Goal: Navigation & Orientation: Find specific page/section

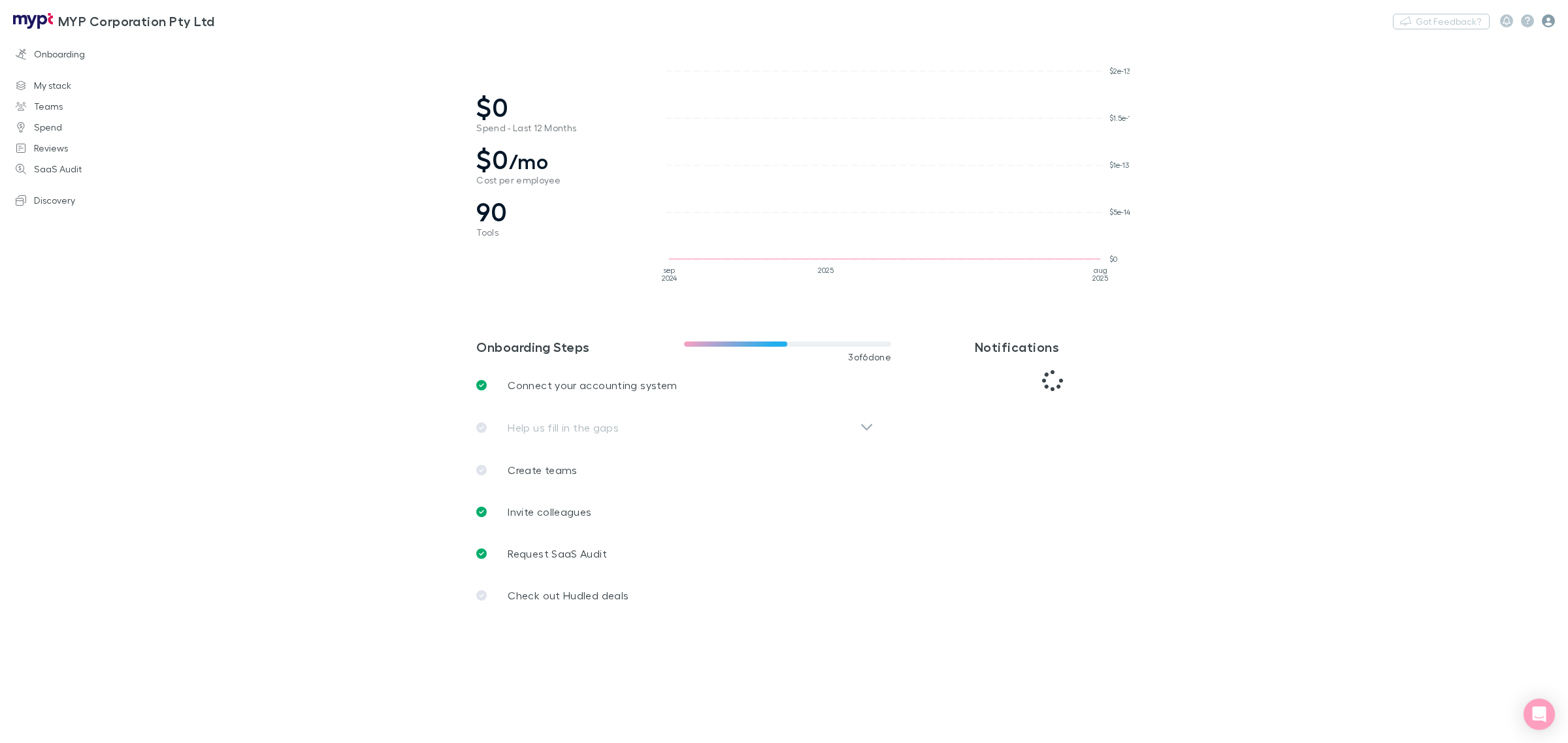
click at [1547, 21] on icon "button" at bounding box center [1549, 21] width 13 height 13
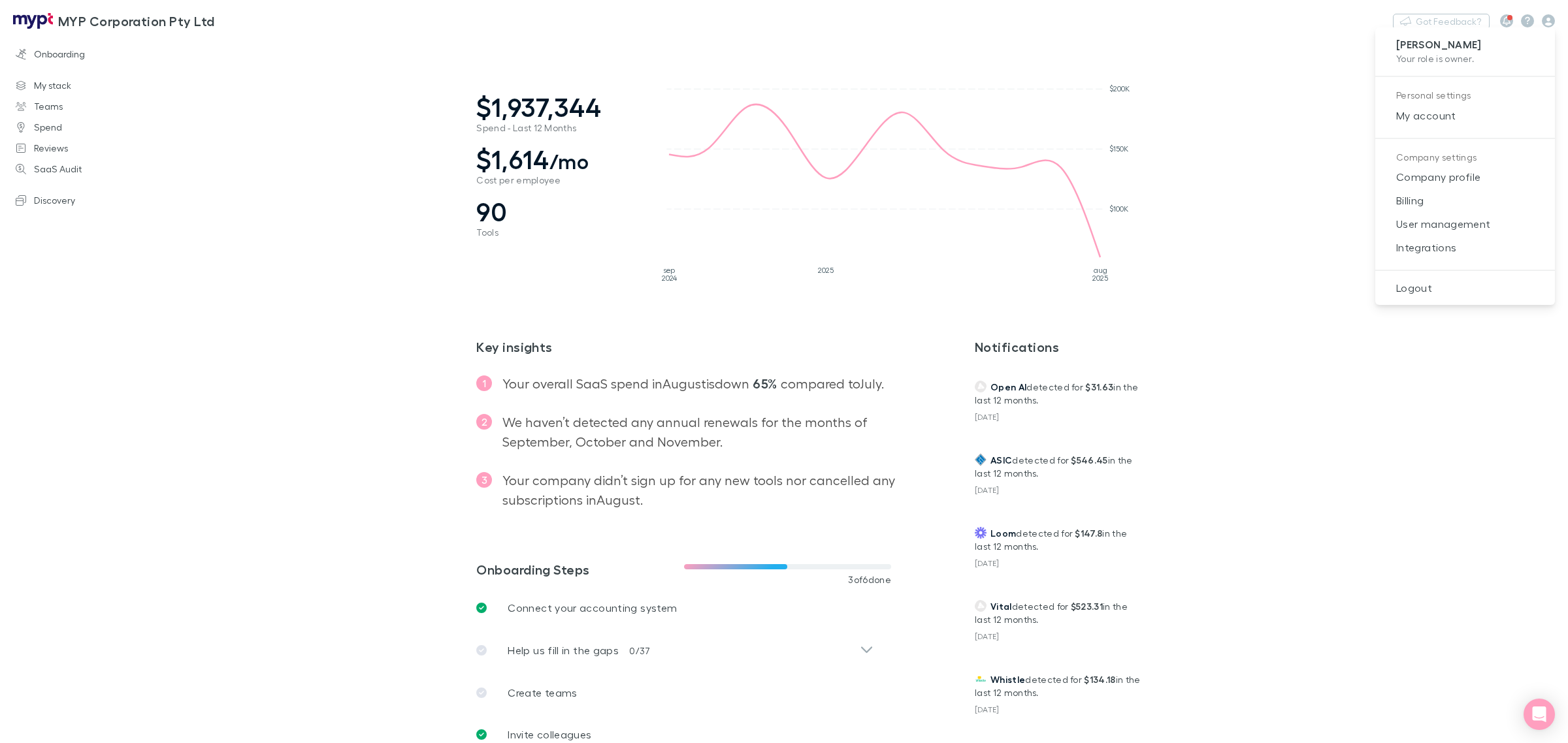
click at [1275, 461] on div at bounding box center [784, 372] width 1568 height 743
